Goal: Task Accomplishment & Management: Complete application form

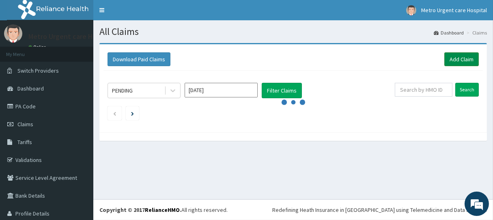
click at [458, 59] on link "Add Claim" at bounding box center [461, 59] width 34 height 14
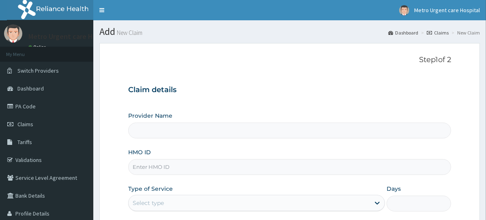
type input "Metro Urgent Care Hospital"
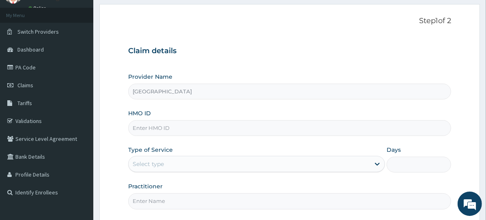
scroll to position [43, 0]
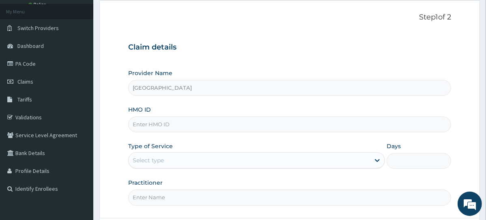
click at [217, 125] on input "HMO ID" at bounding box center [289, 124] width 323 height 16
paste input "CHL/11055/B"
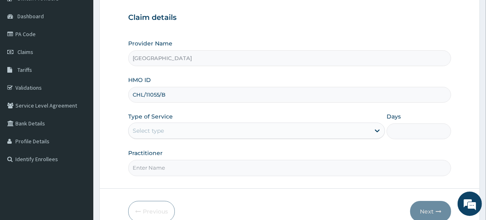
scroll to position [88, 0]
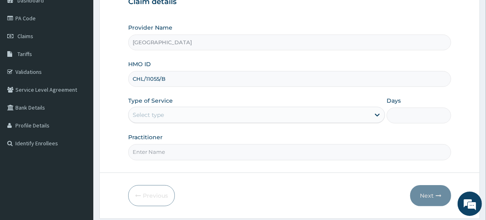
type input "CHL/11055/B"
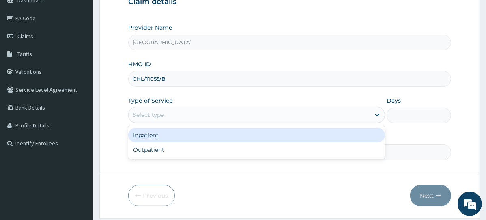
click at [193, 148] on div "Outpatient" at bounding box center [256, 149] width 257 height 15
type input "1"
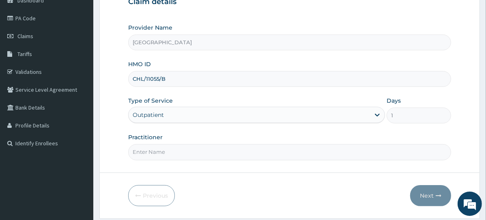
click at [190, 153] on input "Practitioner" at bounding box center [289, 152] width 323 height 16
type input "DR PRECIOUS"
click at [433, 197] on button "Next" at bounding box center [430, 195] width 41 height 21
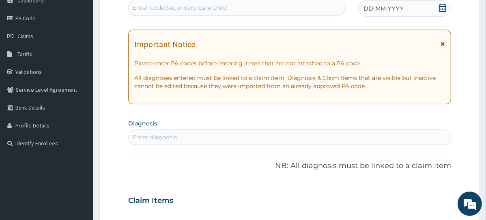
click at [443, 43] on icon at bounding box center [443, 44] width 4 height 6
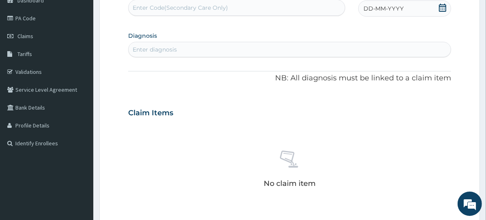
click at [445, 8] on icon at bounding box center [442, 8] width 8 height 8
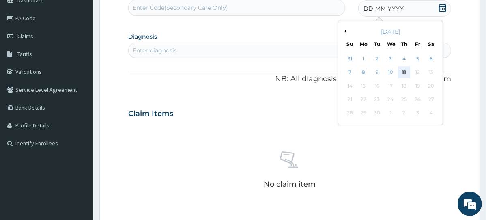
click at [404, 71] on div "11" at bounding box center [404, 73] width 12 height 12
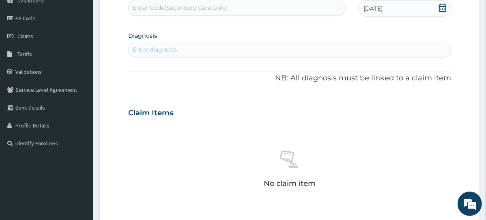
scroll to position [0, 0]
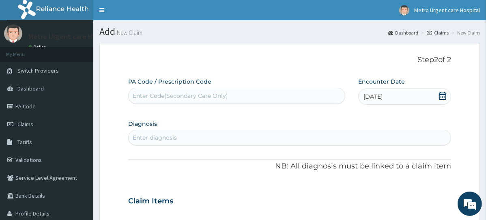
paste input "PA/89DF16"
type input "PA/89DF16"
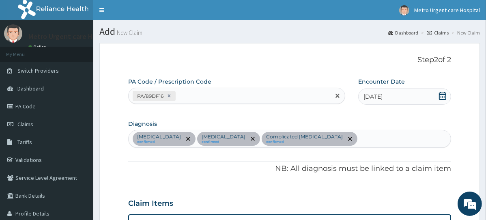
paste input "PA/3A96AC"
type input "PA/3A96AC"
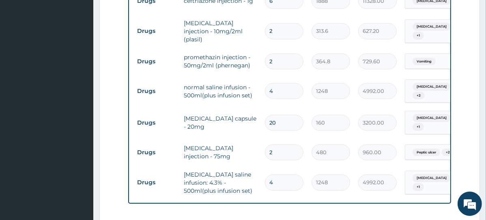
scroll to position [391, 0]
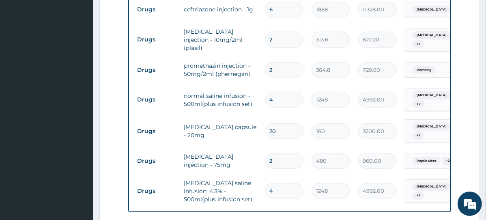
click at [389, 175] on tr "Drugs dextrose saline infusion: 4.3% - 500ml(plus infusion set) 4 1248 4992.00 …" at bounding box center [332, 191] width 398 height 32
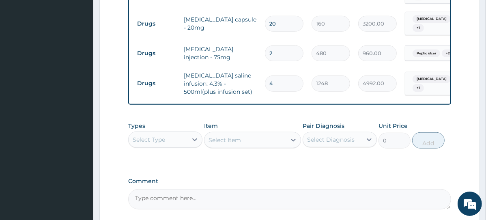
scroll to position [558, 0]
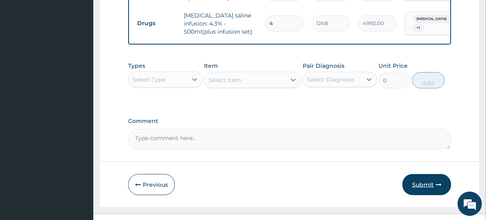
click at [418, 174] on button "Submit" at bounding box center [426, 184] width 49 height 21
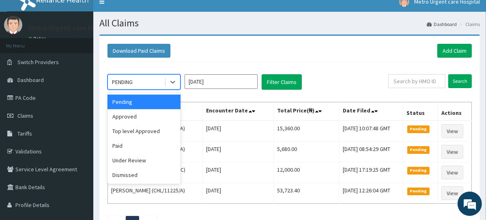
click at [175, 104] on div "Pending" at bounding box center [143, 102] width 73 height 15
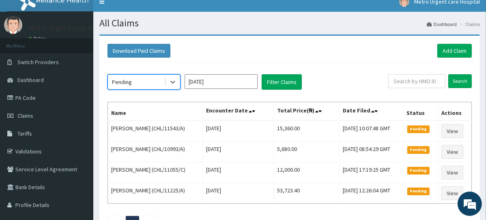
click at [249, 82] on input "[DATE]" at bounding box center [221, 81] width 73 height 15
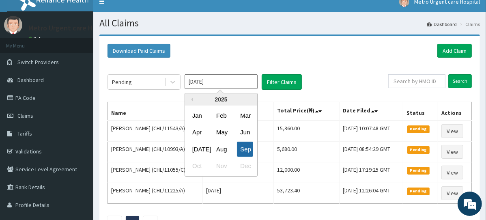
click at [249, 152] on div "Sep" at bounding box center [245, 149] width 16 height 15
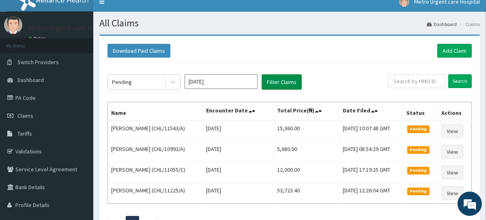
click at [281, 81] on button "Filter Claims" at bounding box center [282, 81] width 40 height 15
click at [282, 80] on button "Filter Claims" at bounding box center [282, 81] width 40 height 15
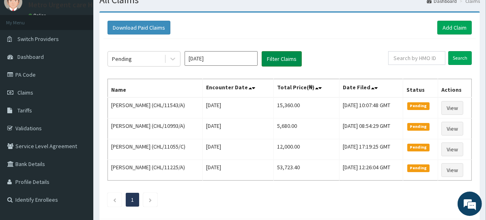
scroll to position [34, 0]
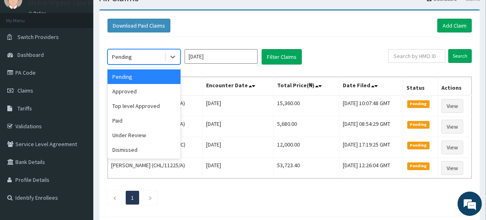
click at [158, 93] on div "Approved" at bounding box center [143, 91] width 73 height 15
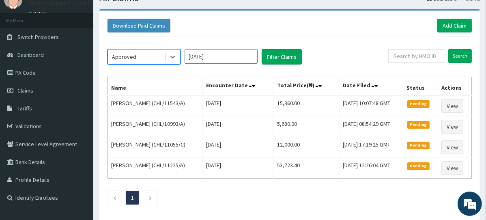
click at [247, 58] on input "[DATE]" at bounding box center [221, 56] width 73 height 15
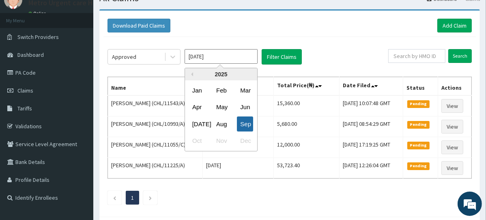
click at [246, 126] on div "Sep" at bounding box center [245, 123] width 16 height 15
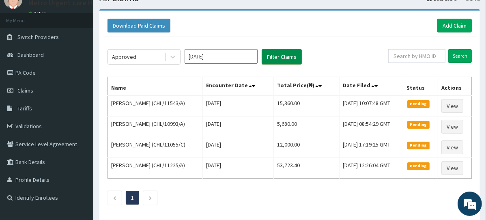
click at [286, 53] on button "Filter Claims" at bounding box center [282, 56] width 40 height 15
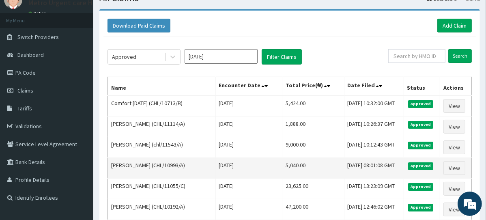
click at [219, 159] on td "[DATE]" at bounding box center [248, 168] width 67 height 21
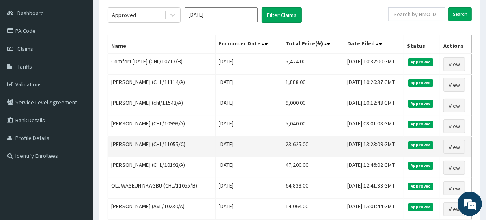
click at [215, 153] on td "[DATE]" at bounding box center [248, 147] width 67 height 21
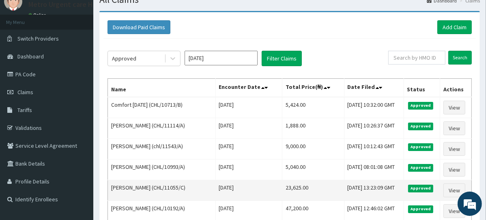
scroll to position [35, 0]
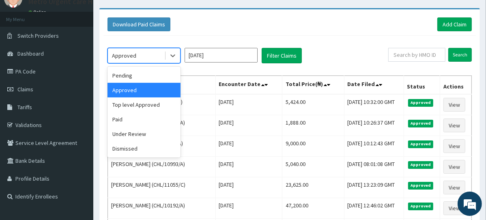
click at [160, 107] on div "Top level Approved" at bounding box center [143, 104] width 73 height 15
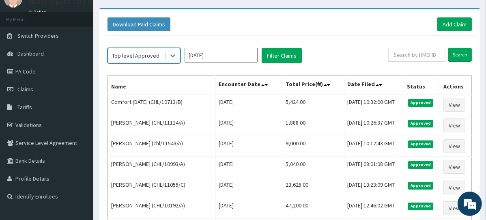
click at [252, 57] on input "[DATE]" at bounding box center [221, 55] width 73 height 15
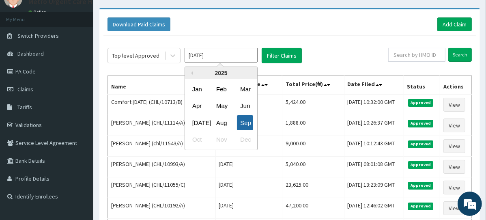
click at [251, 127] on div "Sep" at bounding box center [245, 122] width 16 height 15
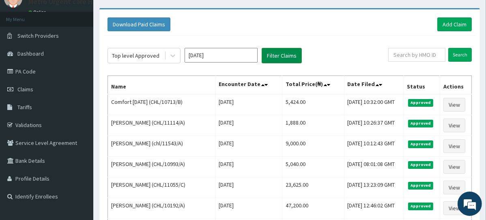
click at [288, 55] on button "Filter Claims" at bounding box center [282, 55] width 40 height 15
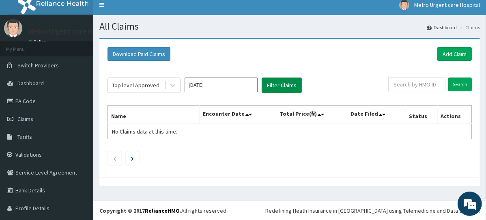
scroll to position [0, 0]
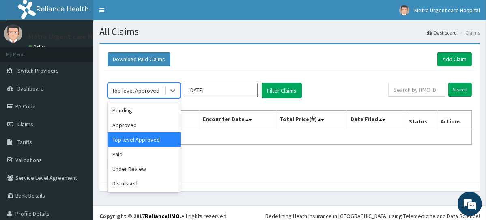
click at [148, 159] on div "Paid" at bounding box center [143, 154] width 73 height 15
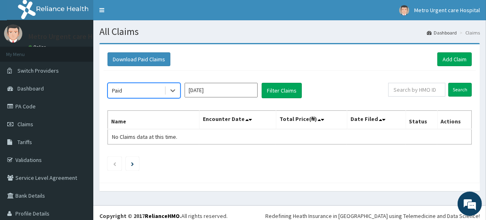
click at [251, 89] on input "[DATE]" at bounding box center [221, 90] width 73 height 15
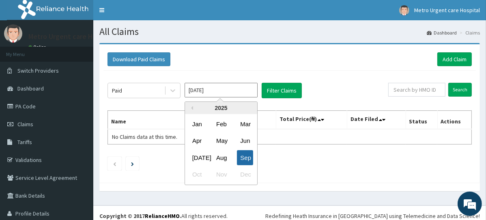
click at [248, 158] on div "Sep" at bounding box center [245, 157] width 16 height 15
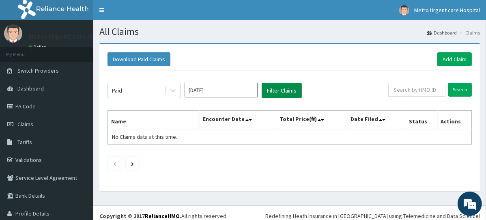
click at [282, 91] on button "Filter Claims" at bounding box center [282, 90] width 40 height 15
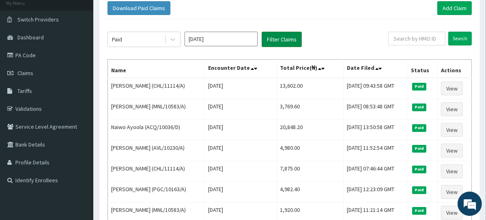
scroll to position [48, 0]
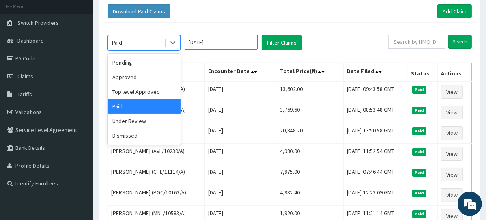
click at [157, 125] on div "Under Review" at bounding box center [143, 121] width 73 height 15
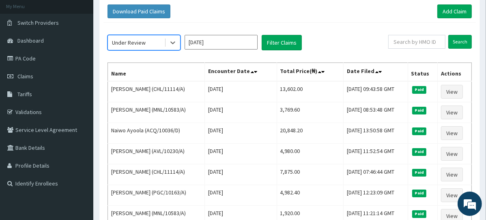
click at [245, 43] on input "[DATE]" at bounding box center [221, 42] width 73 height 15
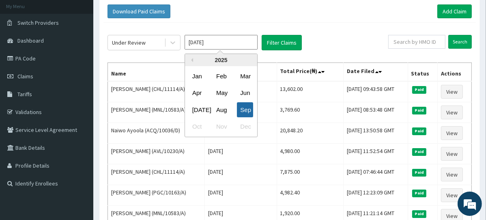
click at [247, 113] on div "Sep" at bounding box center [245, 109] width 16 height 15
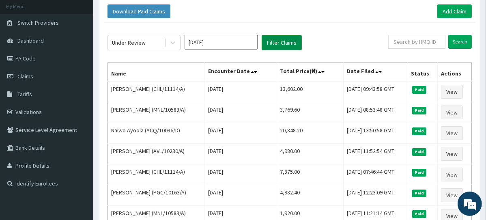
click at [283, 43] on button "Filter Claims" at bounding box center [282, 42] width 40 height 15
